Goal: Check status: Check status

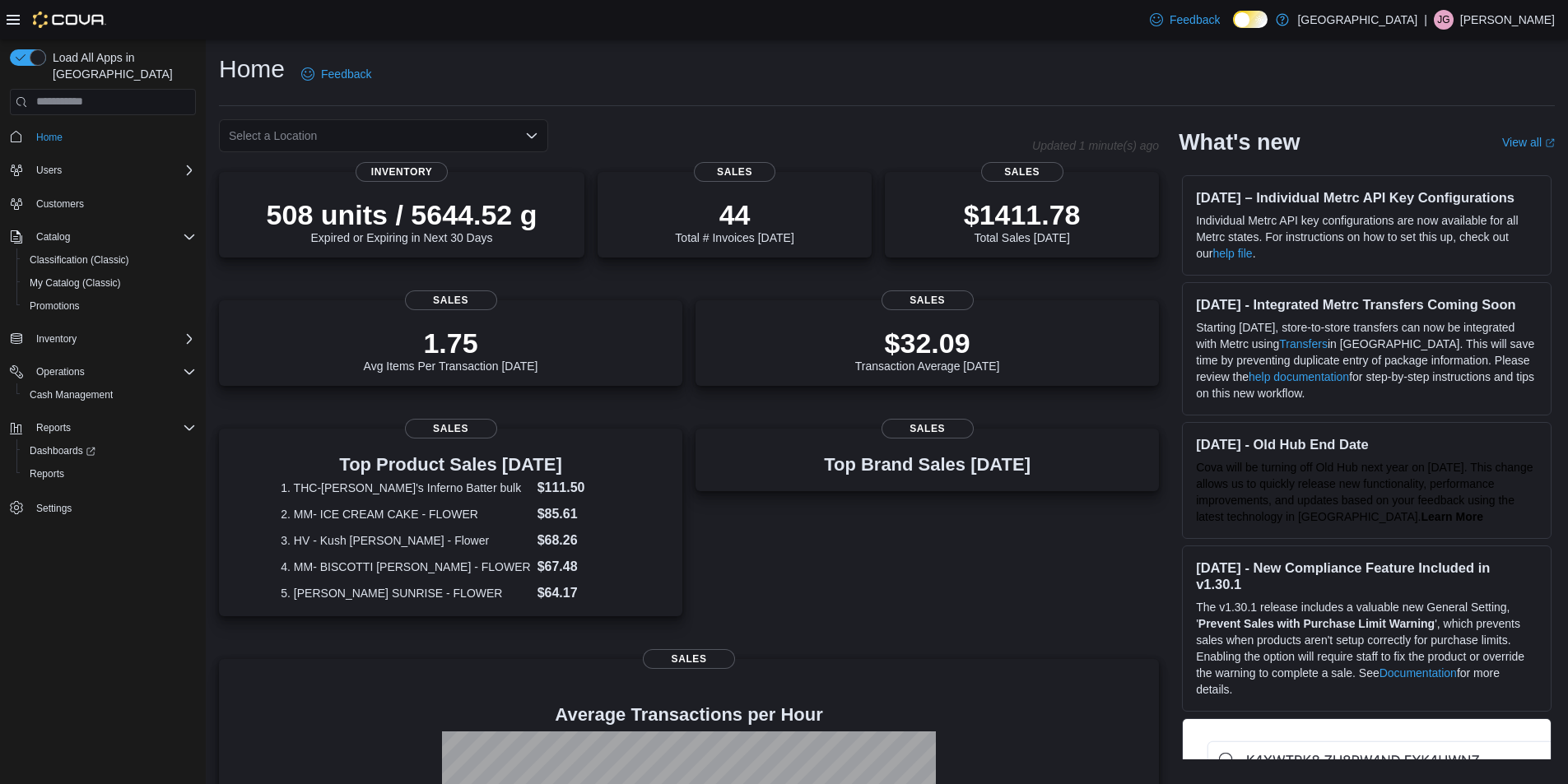
click at [528, 136] on icon "Open list of options" at bounding box center [531, 134] width 10 height 5
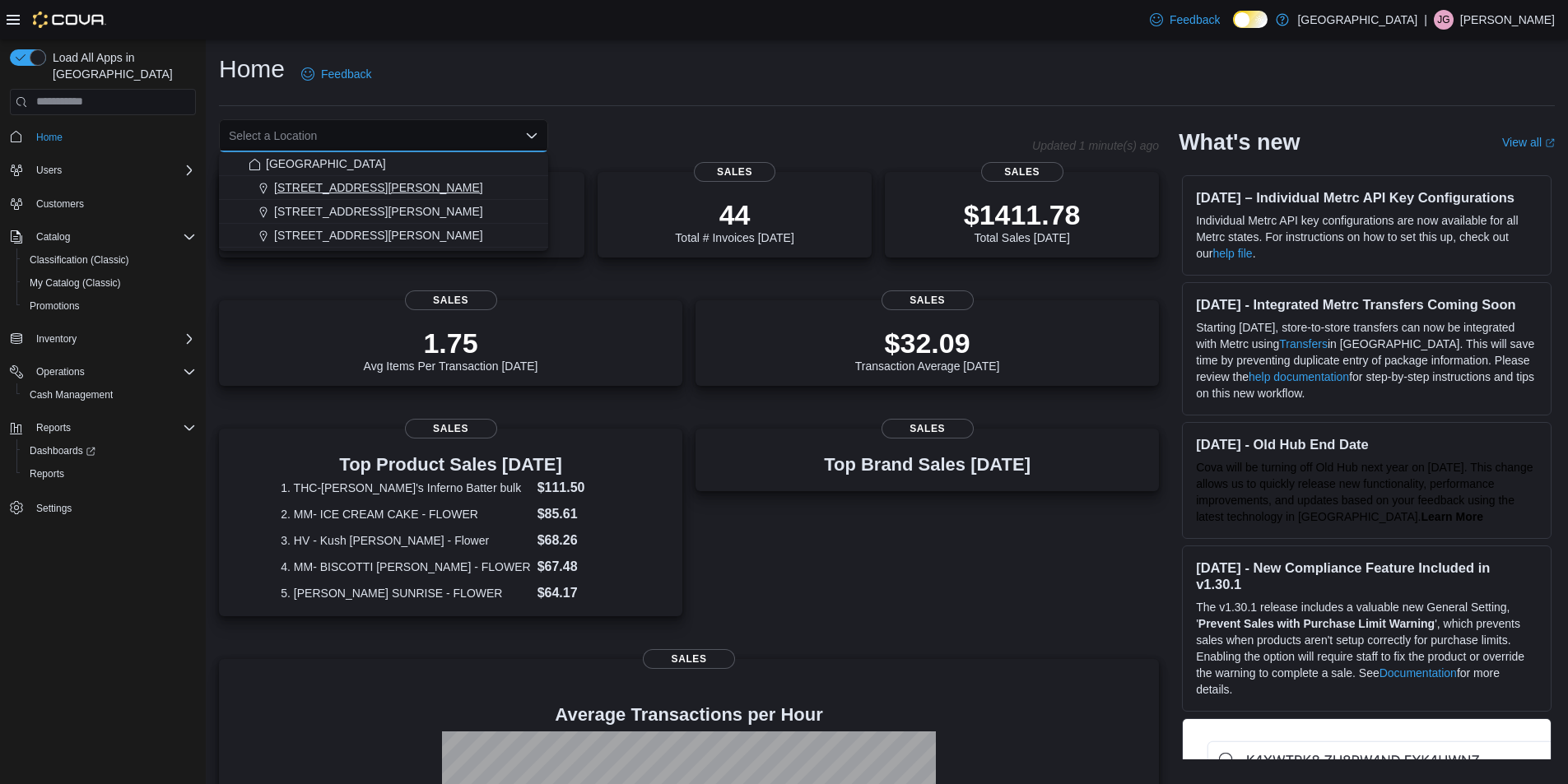
click at [381, 189] on div "[STREET_ADDRESS][PERSON_NAME]" at bounding box center [393, 187] width 290 height 16
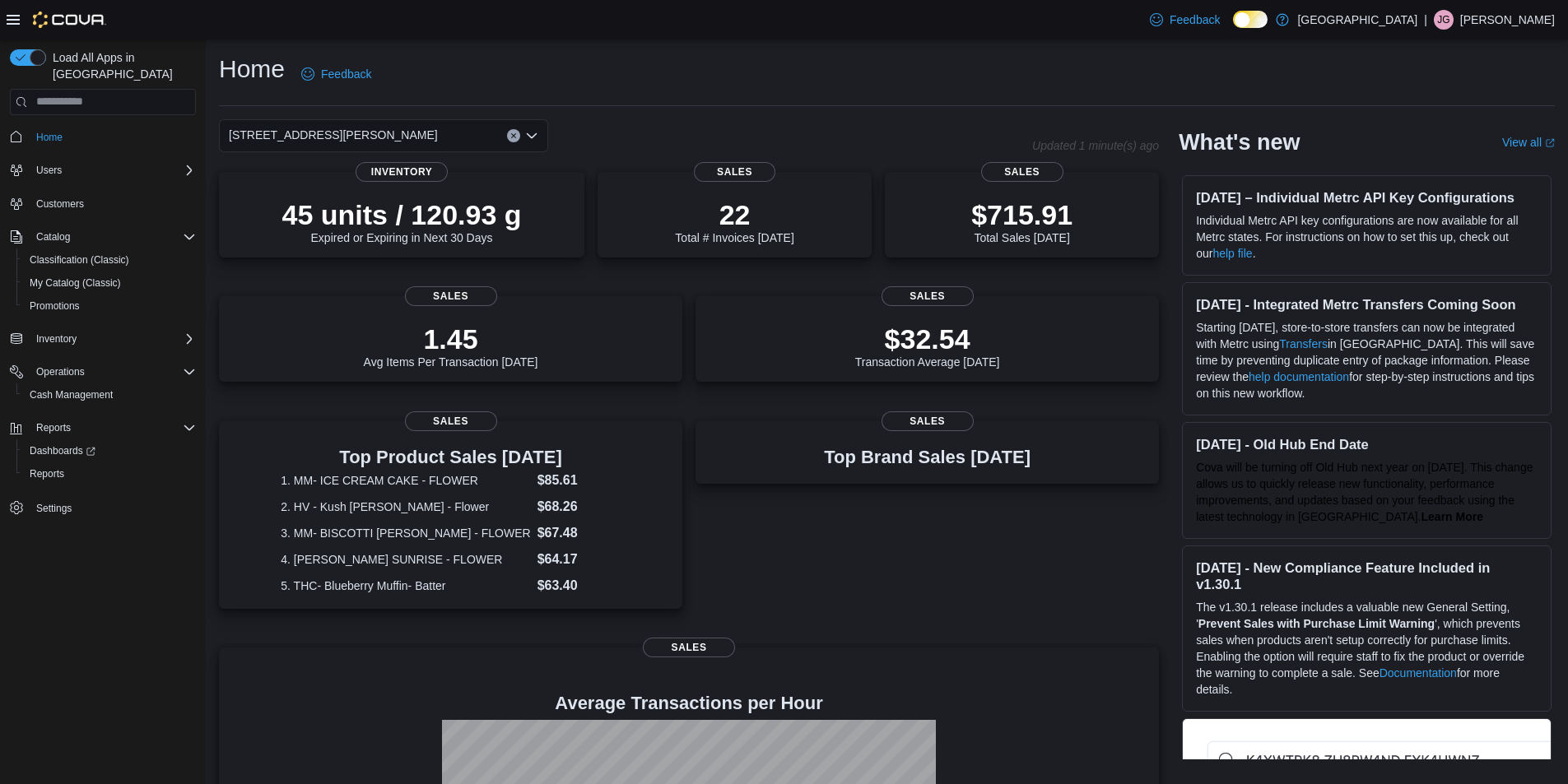
click at [525, 133] on icon "Open list of options" at bounding box center [531, 136] width 13 height 13
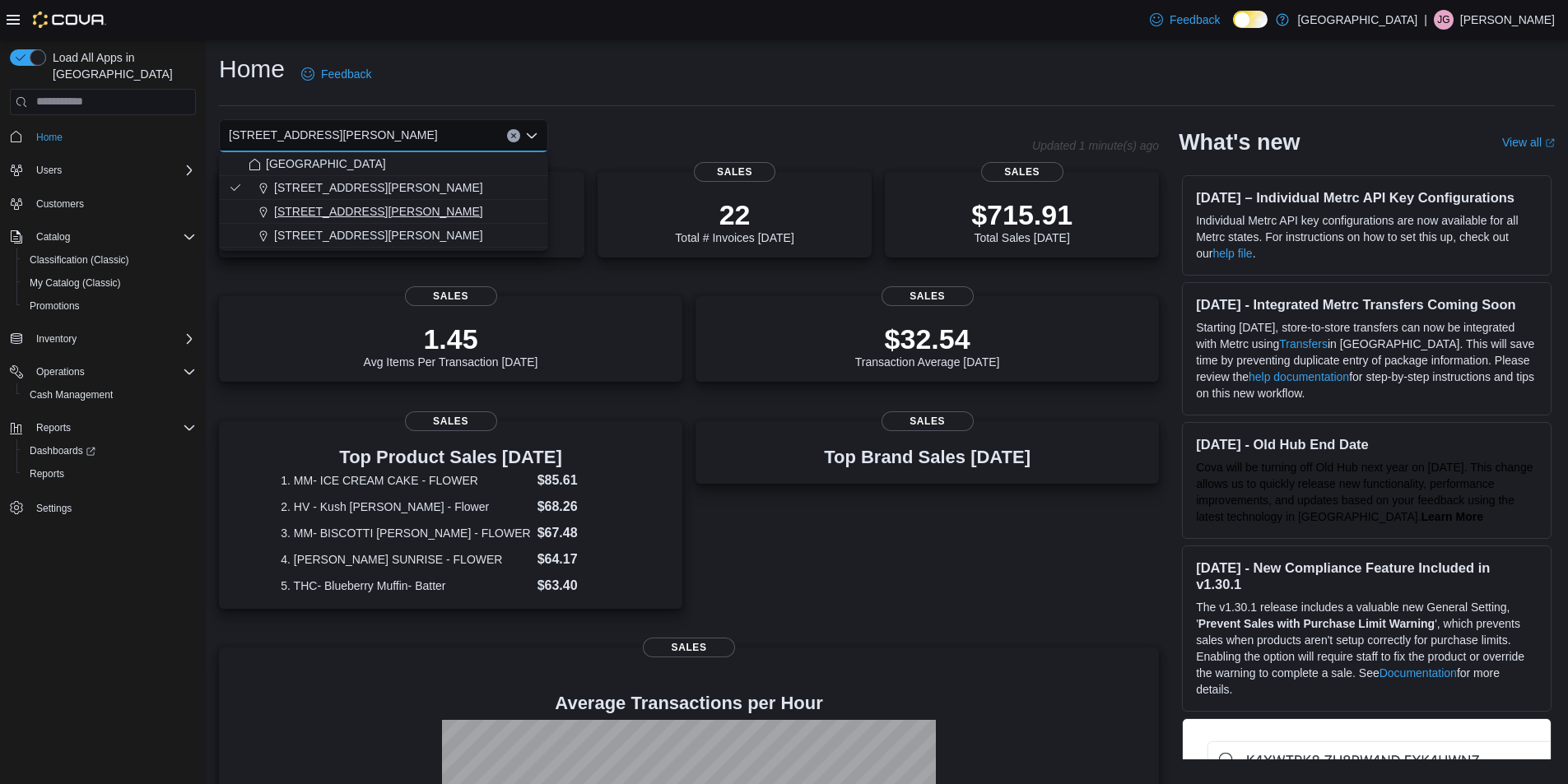
click at [395, 213] on span "[STREET_ADDRESS][PERSON_NAME]" at bounding box center [378, 211] width 209 height 16
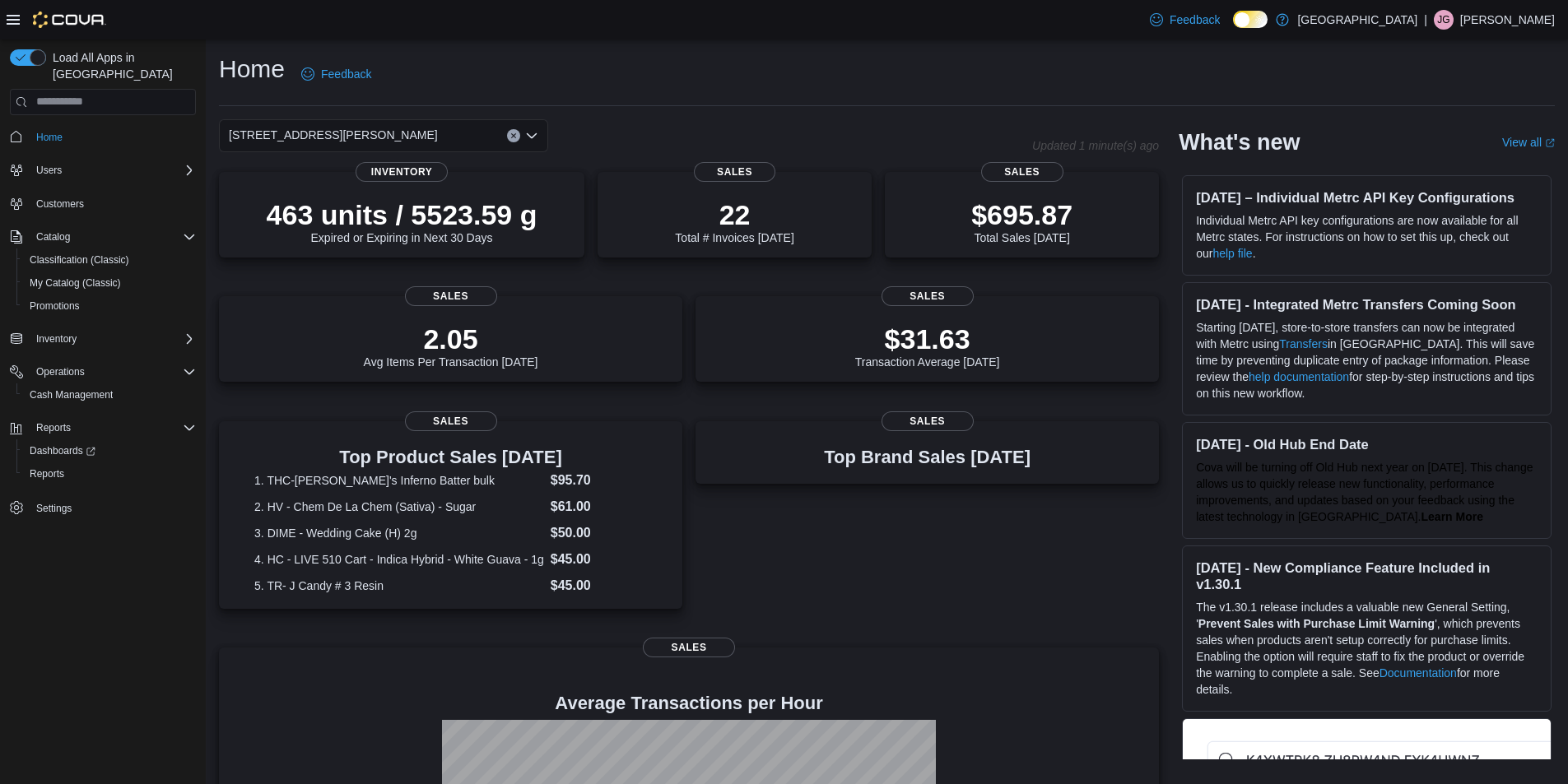
click at [532, 136] on icon "Open list of options" at bounding box center [531, 134] width 10 height 5
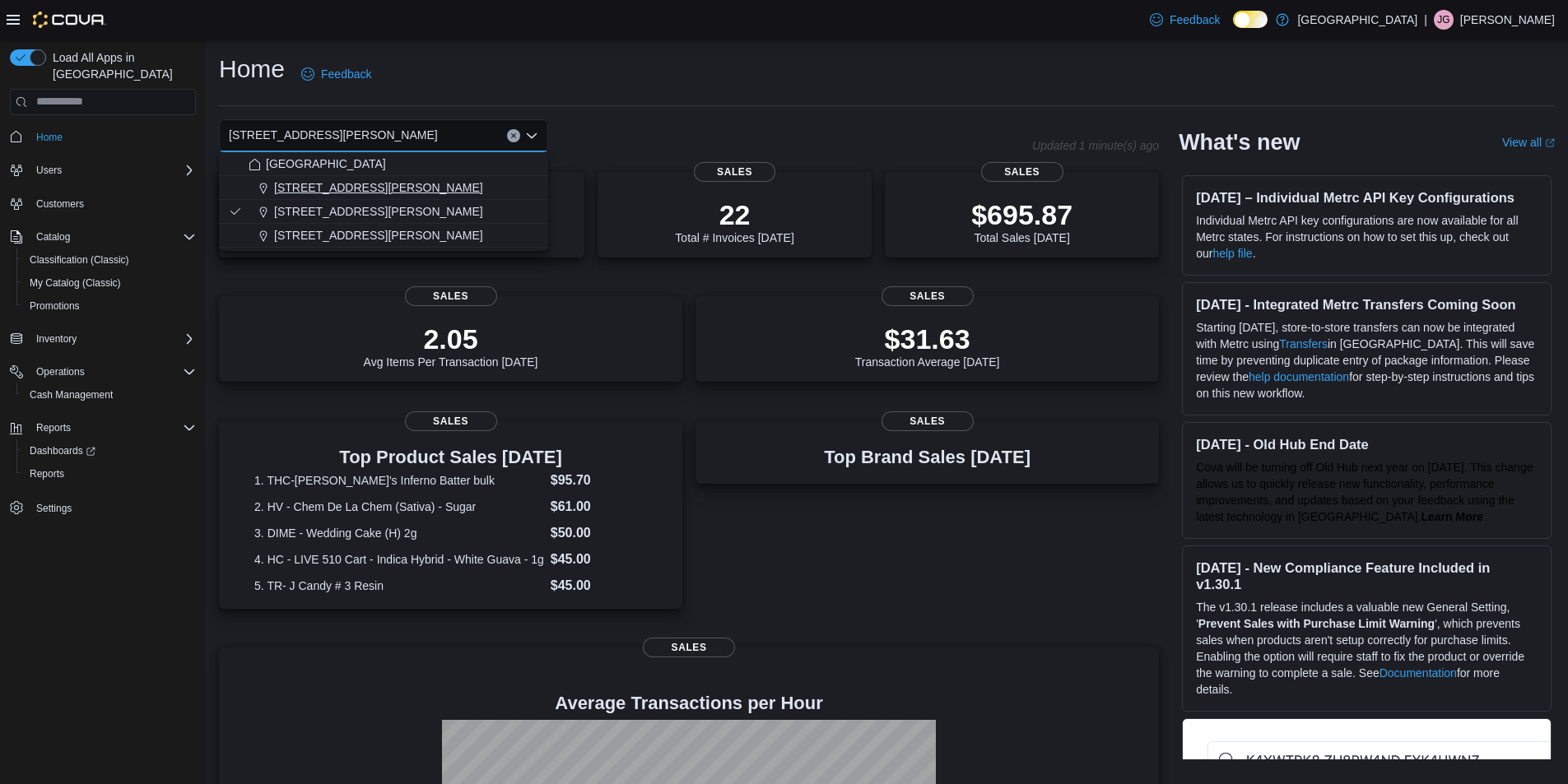
click at [361, 188] on span "1165 McNutt Road" at bounding box center [378, 187] width 209 height 16
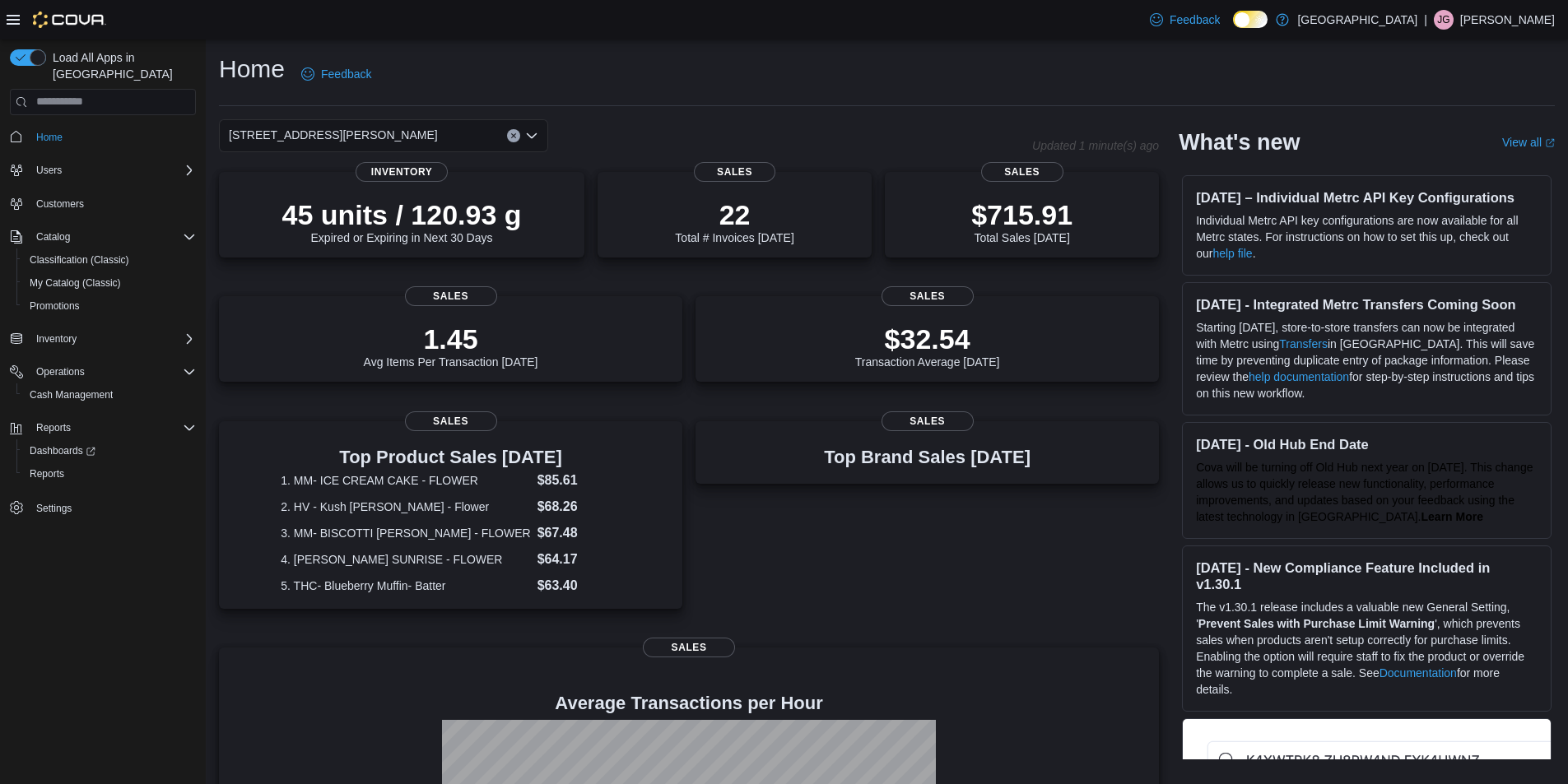
click at [513, 133] on icon "Clear input" at bounding box center [513, 135] width 7 height 7
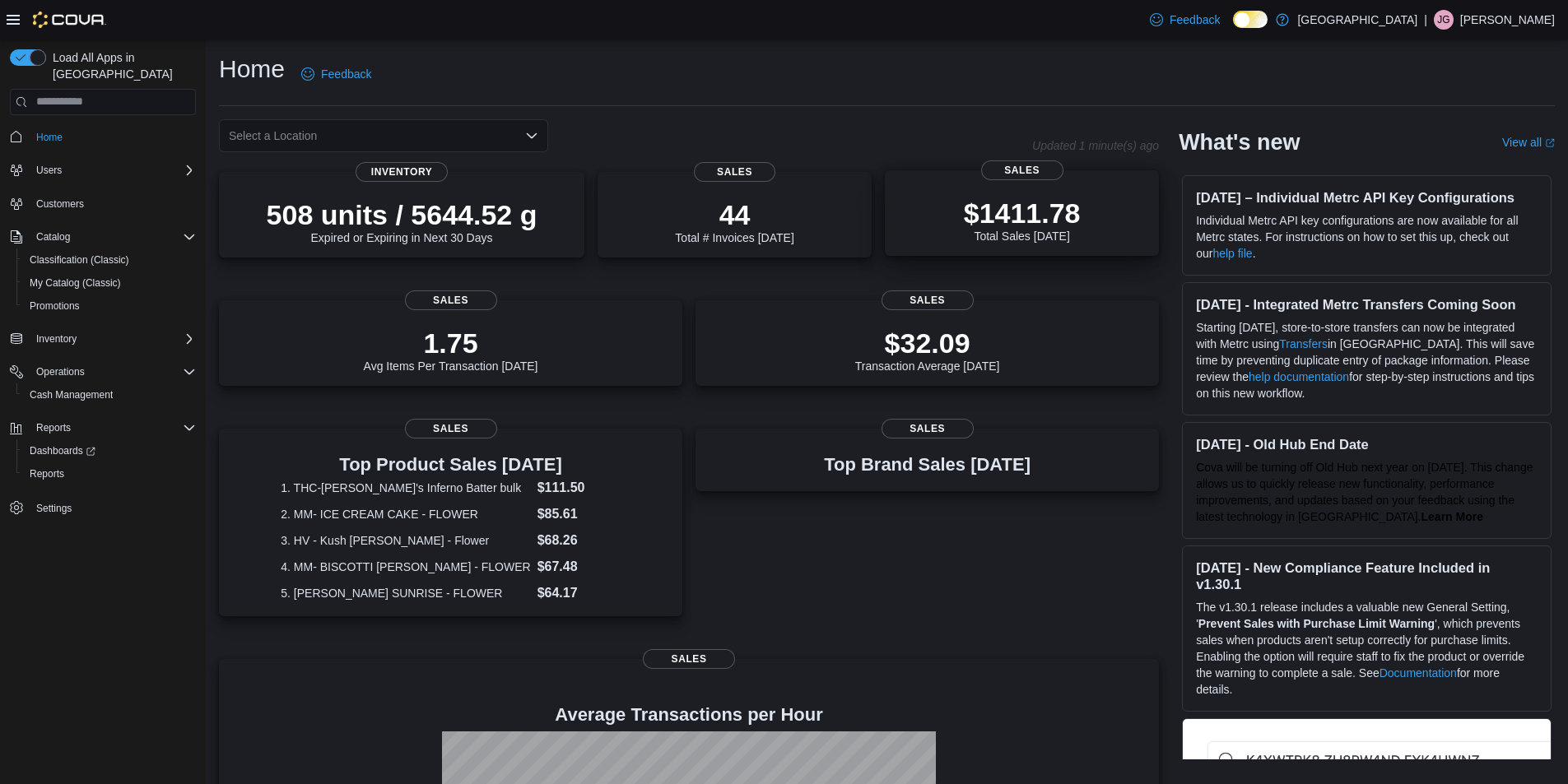
click at [1057, 217] on p "$1411.78" at bounding box center [1022, 213] width 117 height 33
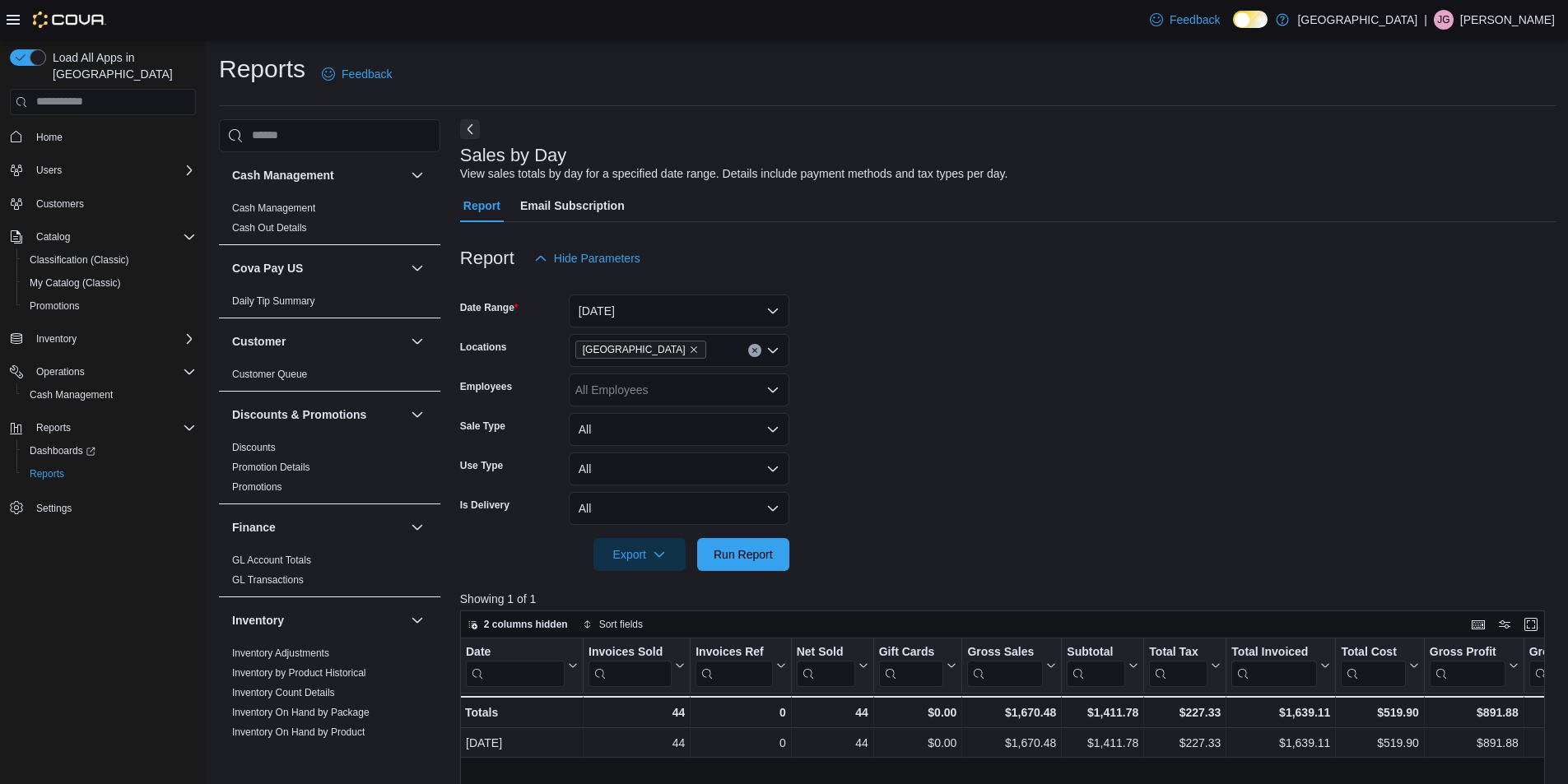
click at [996, 91] on div "Reports Feedback" at bounding box center [887, 74] width 1337 height 43
